Goal: Task Accomplishment & Management: Use online tool/utility

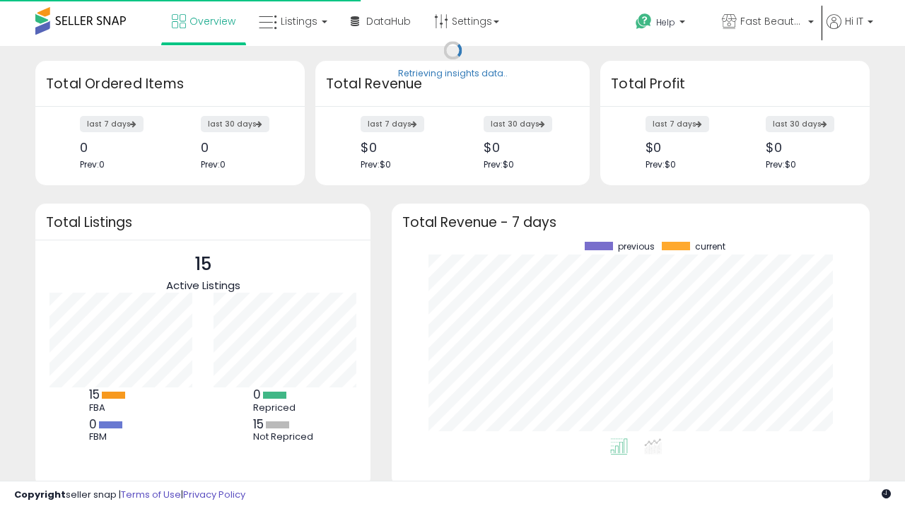
scroll to position [197, 450]
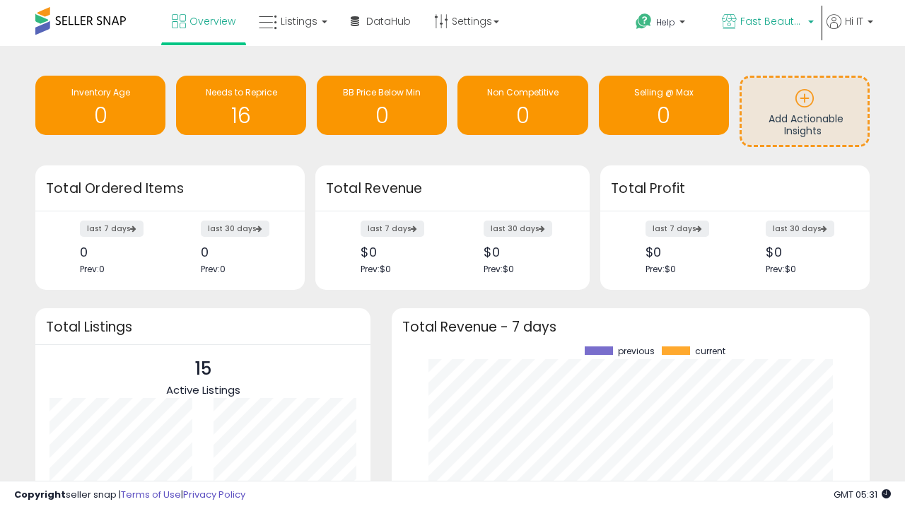
click at [766, 23] on span "Fast Beauty ([GEOGRAPHIC_DATA])" at bounding box center [772, 21] width 64 height 14
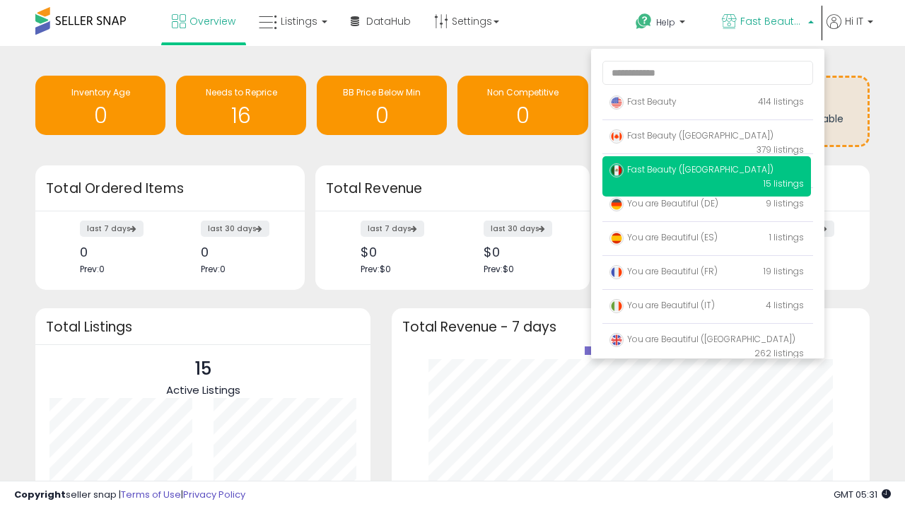
click at [706, 104] on p "Fast Beauty 414 listings" at bounding box center [706, 102] width 209 height 28
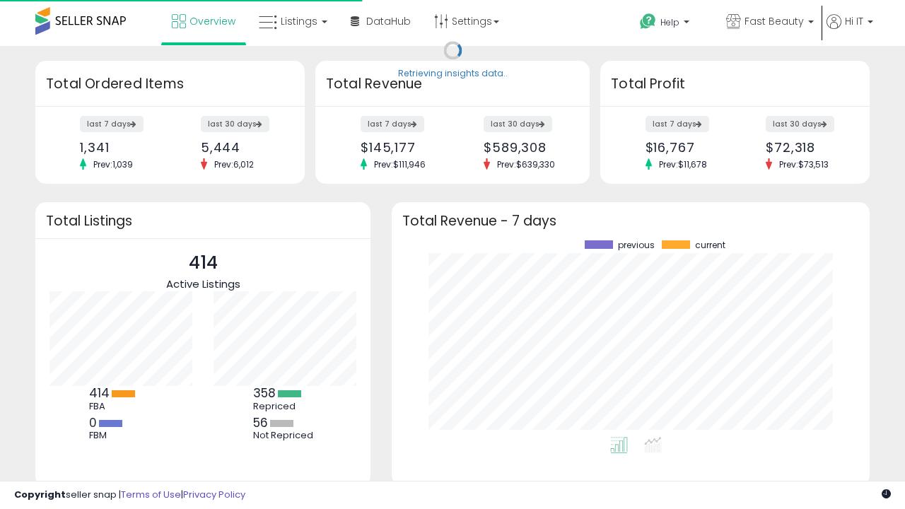
scroll to position [197, 450]
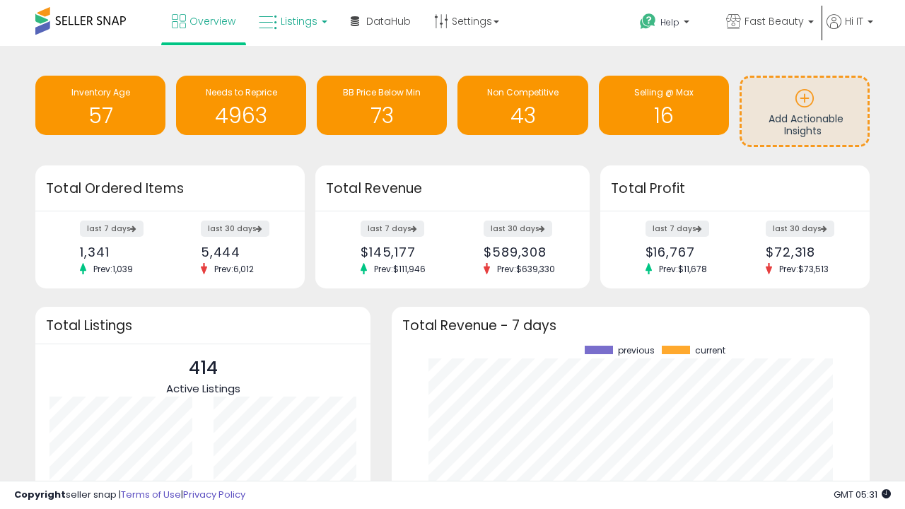
click at [291, 21] on span "Listings" at bounding box center [299, 21] width 37 height 14
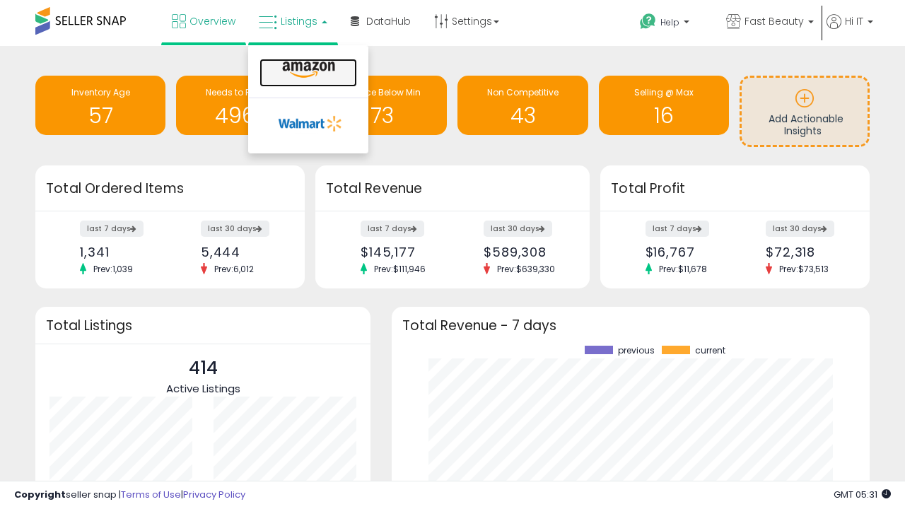
click at [307, 70] on icon at bounding box center [309, 70] width 62 height 18
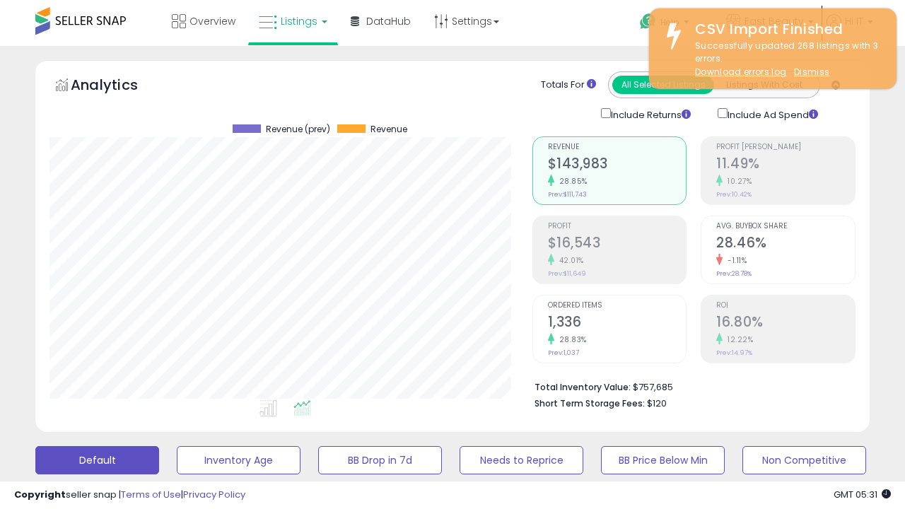
scroll to position [290, 482]
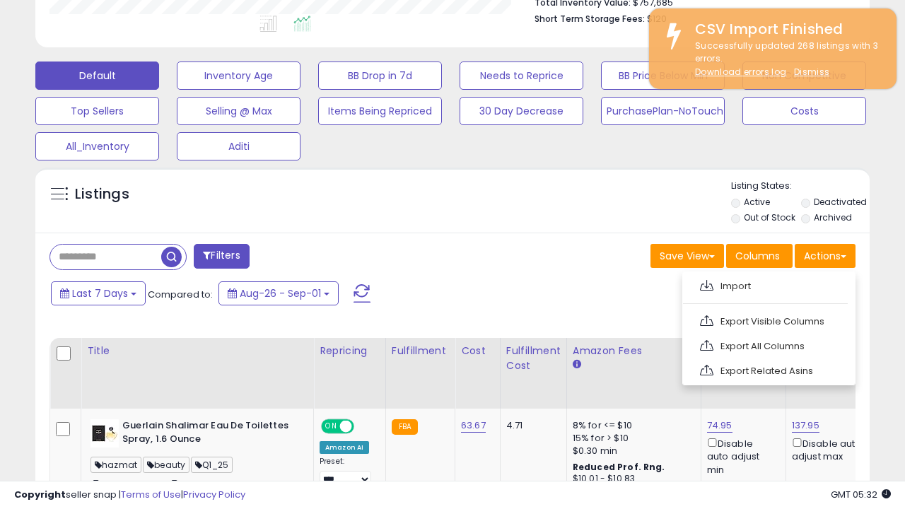
click at [706, 283] on span at bounding box center [706, 285] width 13 height 11
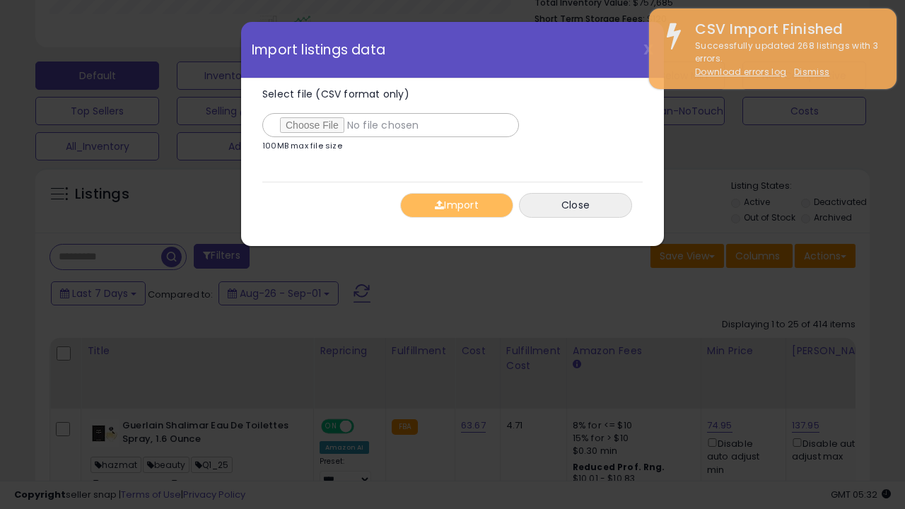
type input "**********"
click at [456, 205] on button "Import" at bounding box center [456, 205] width 113 height 25
